Goal: Book appointment/travel/reservation

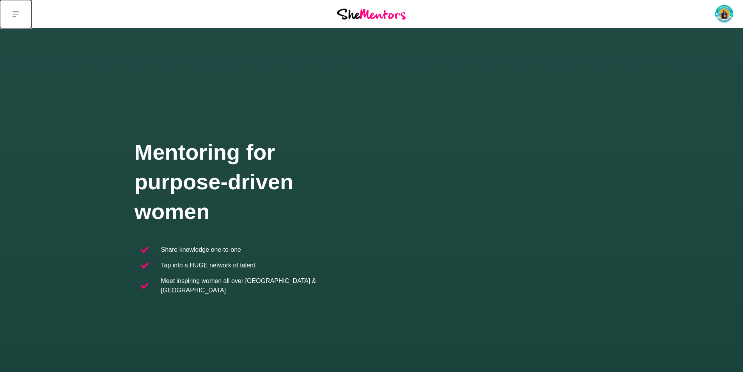
click at [21, 13] on button at bounding box center [15, 14] width 31 height 28
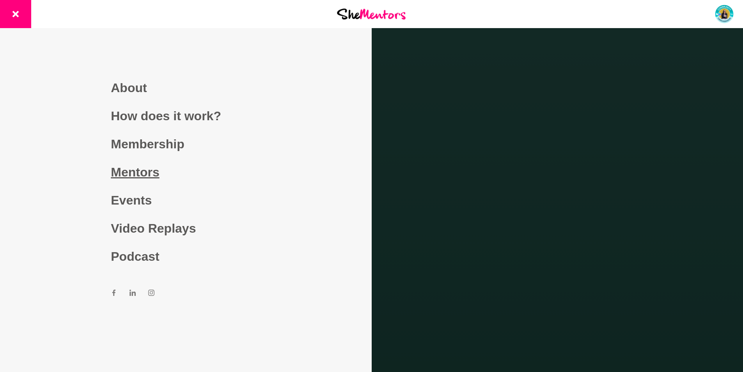
click at [150, 174] on link "Mentors" at bounding box center [186, 172] width 150 height 28
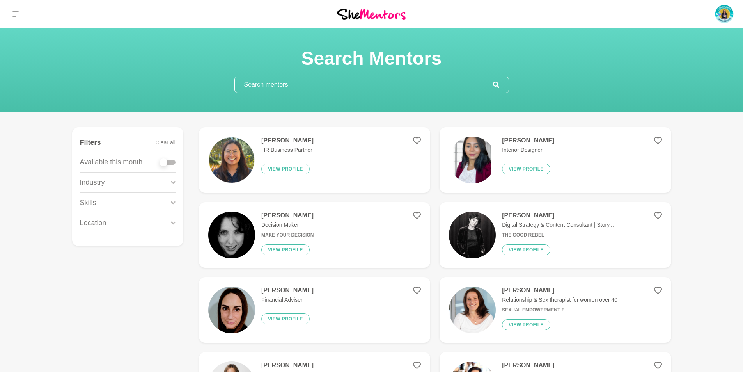
click at [291, 87] on input "text" at bounding box center [364, 85] width 258 height 16
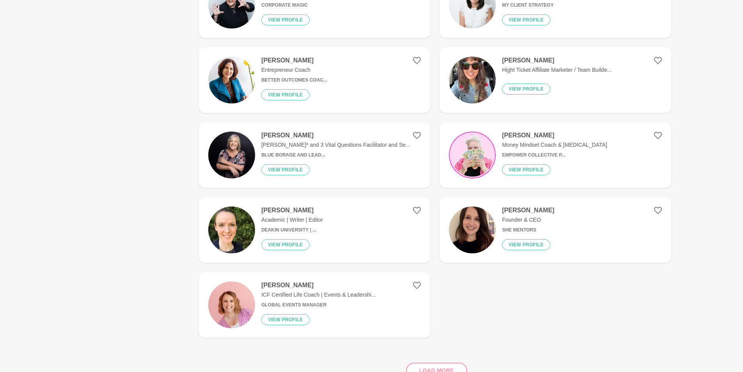
scroll to position [624, 0]
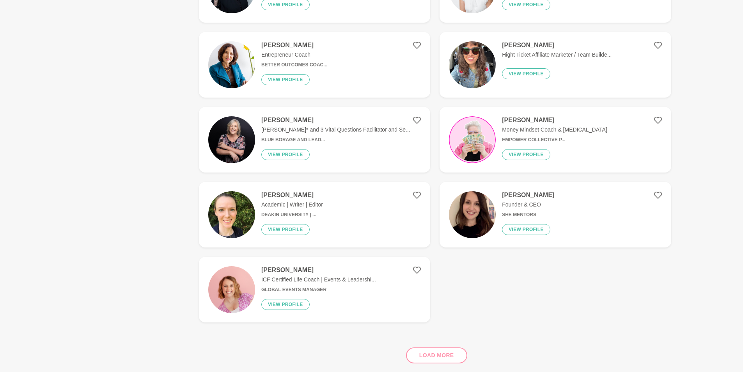
click at [440, 351] on div "Load more" at bounding box center [435, 351] width 472 height 47
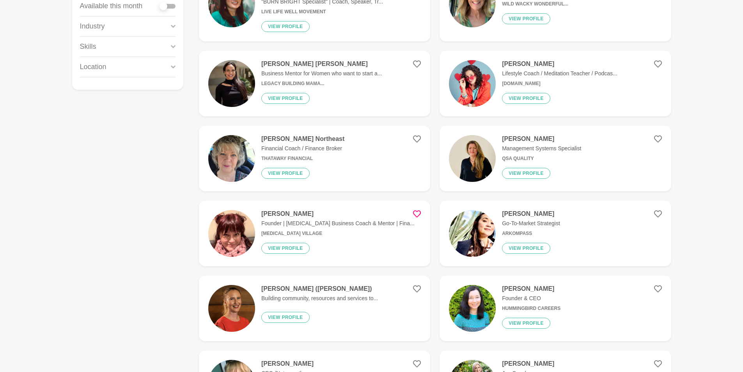
scroll to position [0, 0]
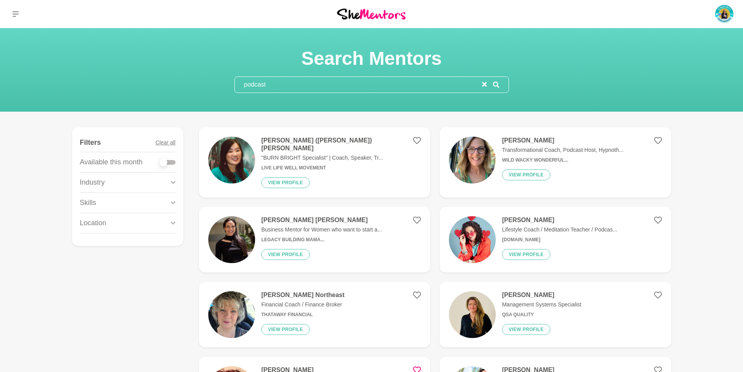
drag, startPoint x: 271, startPoint y: 83, endPoint x: 214, endPoint y: 95, distance: 58.3
click at [214, 95] on section "Search Mentors podcast" at bounding box center [371, 69] width 743 height 83
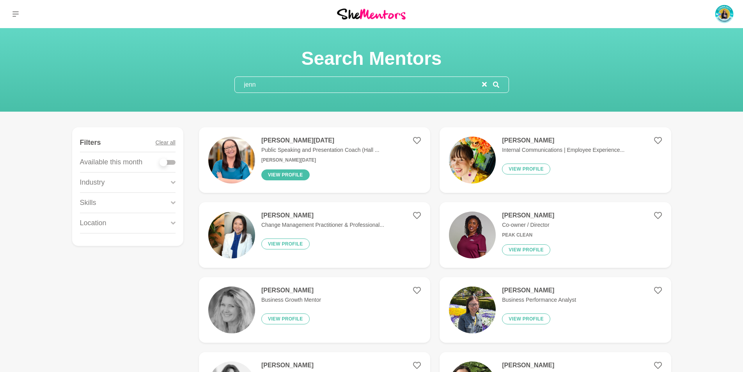
type input "jenn"
click at [287, 172] on button "View profile" at bounding box center [285, 174] width 48 height 11
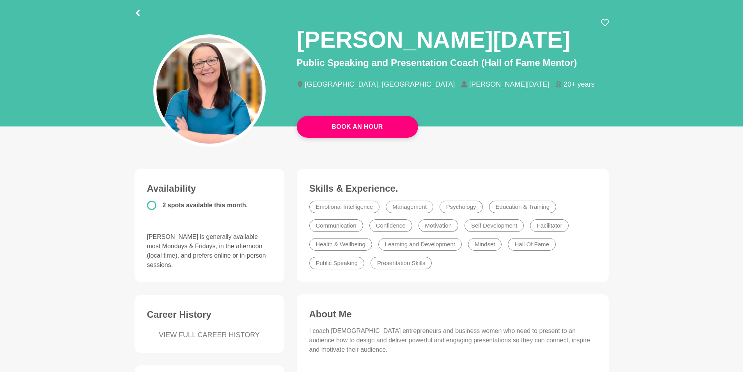
scroll to position [39, 0]
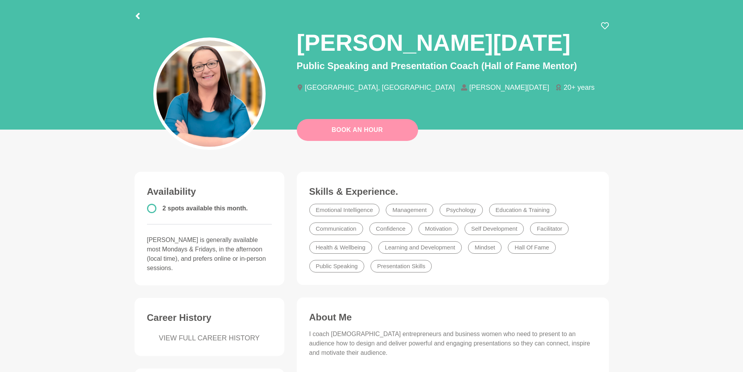
click at [357, 129] on link "Book An Hour" at bounding box center [357, 130] width 121 height 22
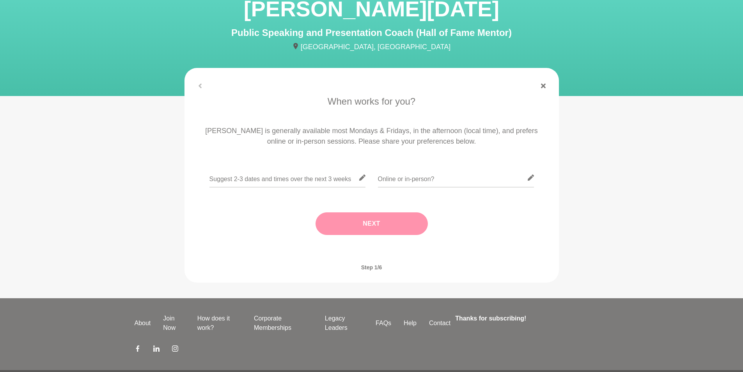
scroll to position [39, 0]
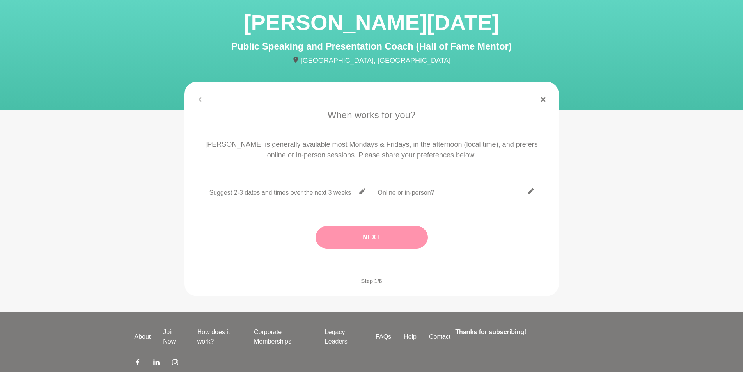
click at [319, 189] on input "text" at bounding box center [287, 191] width 156 height 19
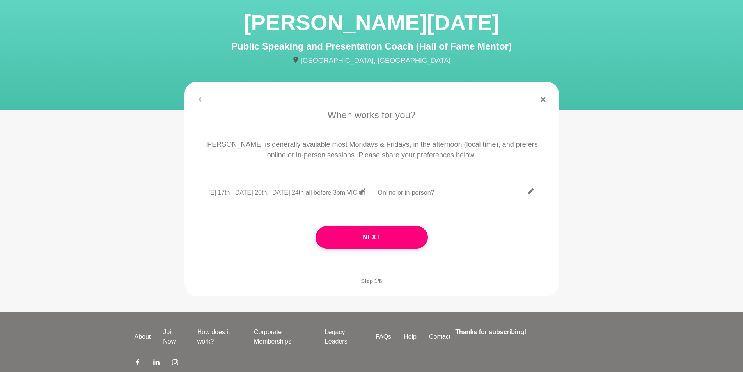
scroll to position [0, 16]
type input "[DATE] 17th, [DATE] 20th, [DATE] 24th all before 3pm VIC time"
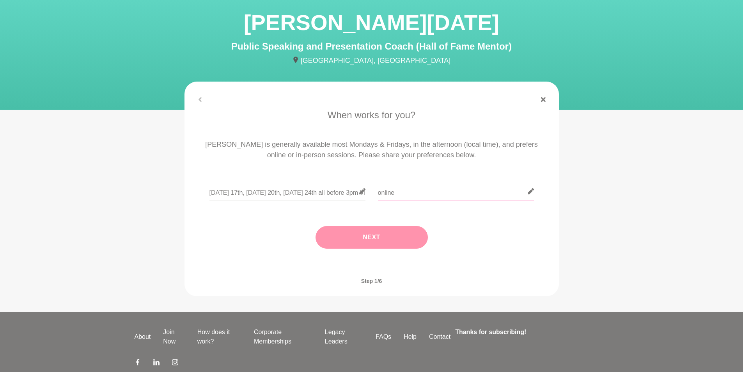
type input "online"
click at [344, 241] on button "Next" at bounding box center [371, 237] width 112 height 23
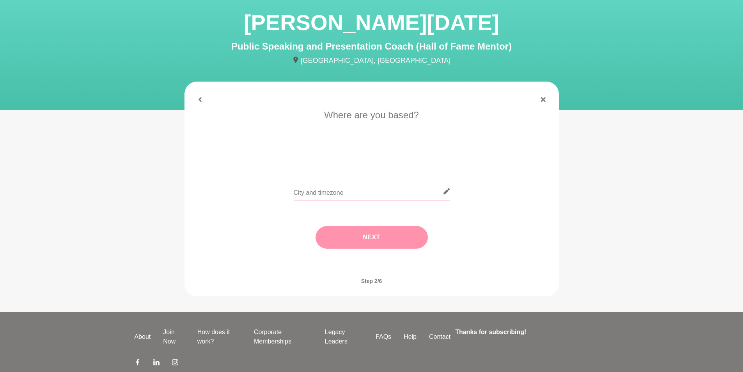
click at [329, 192] on input "text" at bounding box center [372, 191] width 156 height 19
type input "[GEOGRAPHIC_DATA]"
click at [367, 236] on button "Next" at bounding box center [371, 237] width 112 height 23
click at [397, 156] on li "I need tips" at bounding box center [403, 158] width 40 height 12
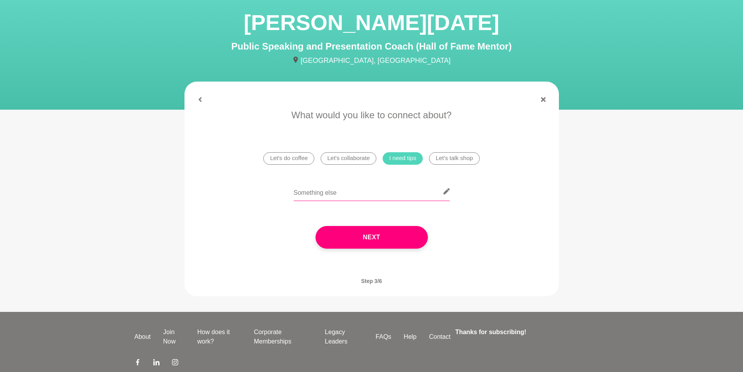
click at [342, 192] on input "text" at bounding box center [372, 191] width 156 height 19
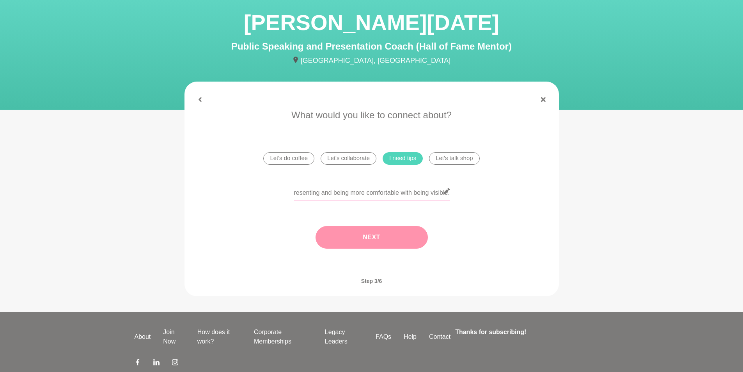
type input "Confidence when presenting and being more comfortable with being visible."
click at [361, 234] on button "Next" at bounding box center [371, 237] width 112 height 23
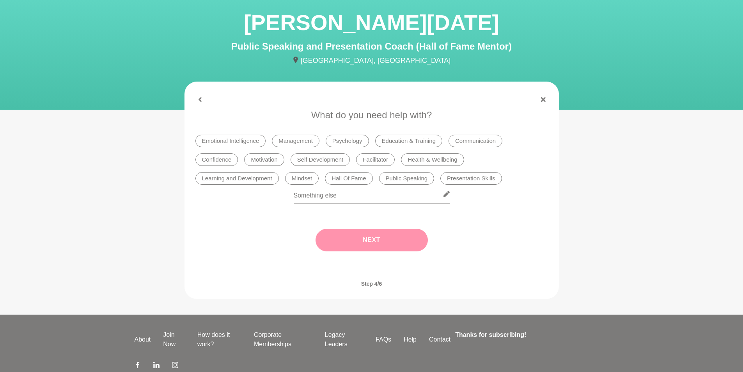
click at [216, 160] on li "Confidence" at bounding box center [216, 159] width 43 height 12
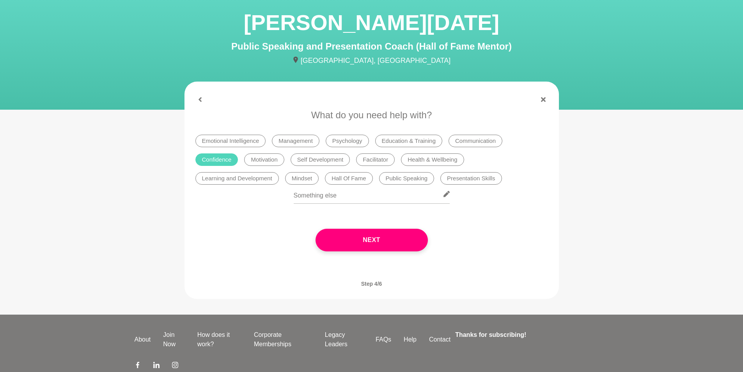
click at [407, 177] on li "Public Speaking" at bounding box center [406, 178] width 55 height 12
click at [461, 179] on li "Presentation Skills" at bounding box center [470, 178] width 61 height 12
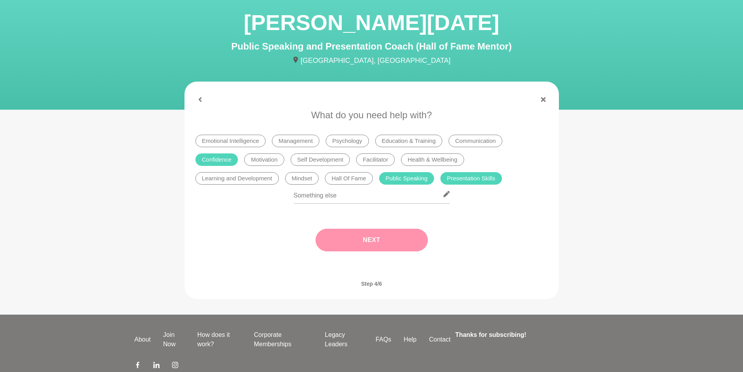
click at [378, 240] on button "Next" at bounding box center [371, 240] width 112 height 23
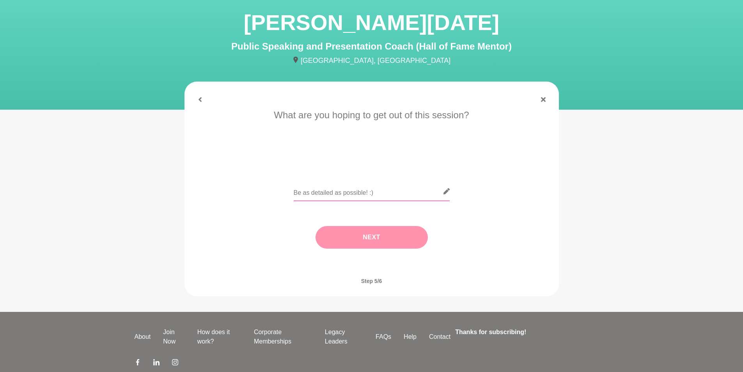
click at [330, 192] on input "text" at bounding box center [372, 191] width 156 height 19
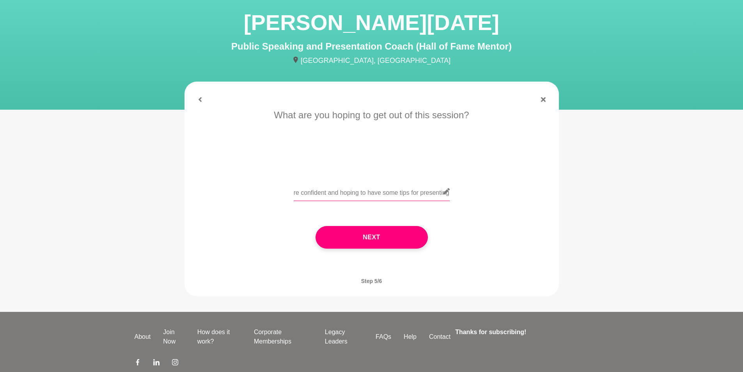
scroll to position [0, 32]
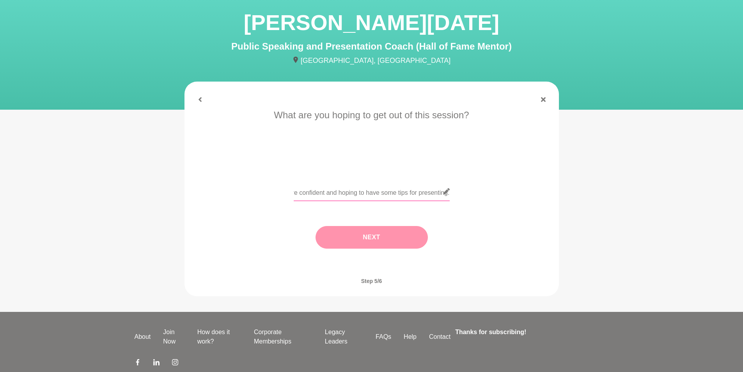
type input "Feeling more confident and hoping to have some tips for presenting."
click at [365, 241] on button "Next" at bounding box center [371, 237] width 112 height 23
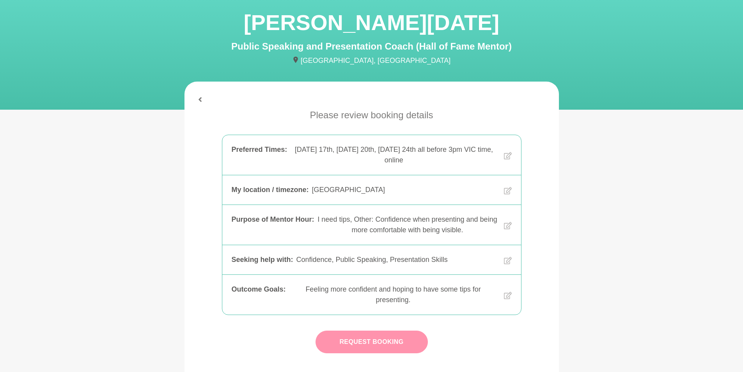
click at [366, 343] on button "Request Booking" at bounding box center [371, 341] width 112 height 23
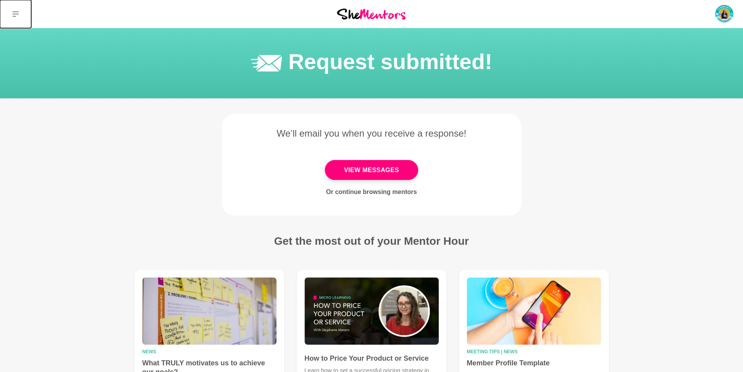
drag, startPoint x: 4, startPoint y: 18, endPoint x: 12, endPoint y: 14, distance: 8.2
click at [11, 15] on button at bounding box center [15, 14] width 31 height 28
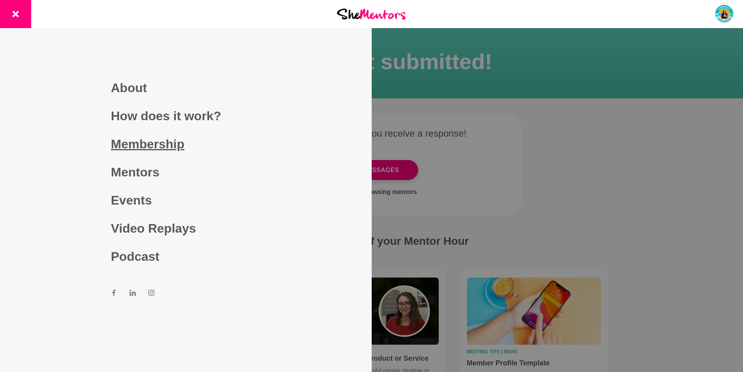
click at [143, 146] on link "Membership" at bounding box center [186, 144] width 150 height 28
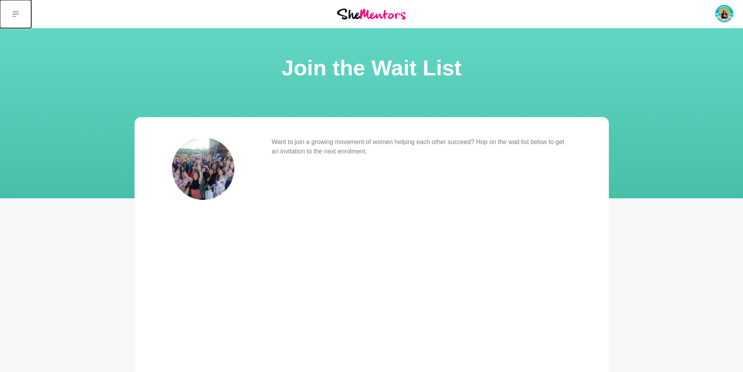
click at [16, 13] on icon at bounding box center [15, 14] width 6 height 6
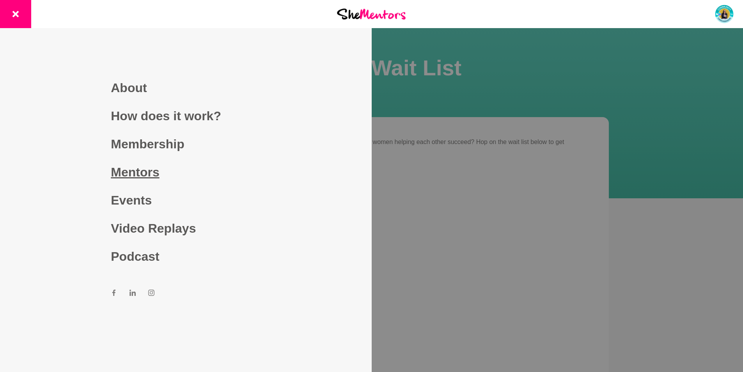
click at [145, 172] on link "Mentors" at bounding box center [186, 172] width 150 height 28
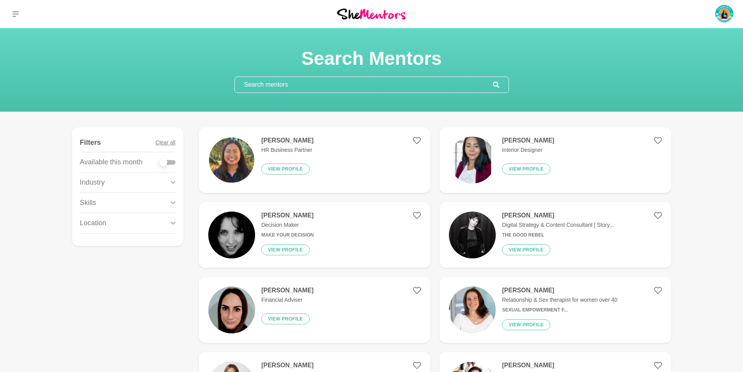
click at [305, 87] on input "text" at bounding box center [364, 85] width 258 height 16
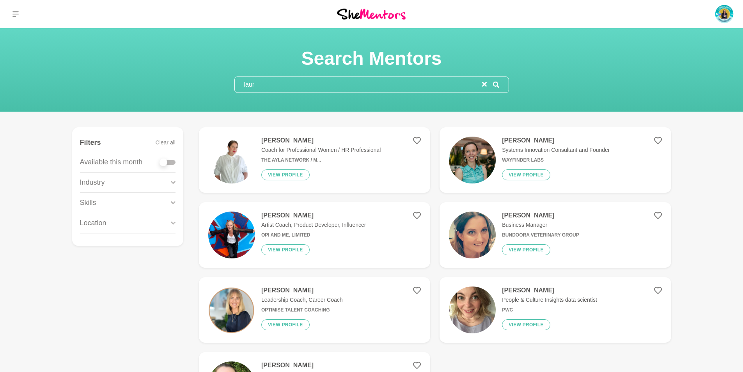
type input "laur"
click at [271, 299] on p "Leadership Coach, Career Coach" at bounding box center [301, 300] width 81 height 8
